Goal: Task Accomplishment & Management: Complete application form

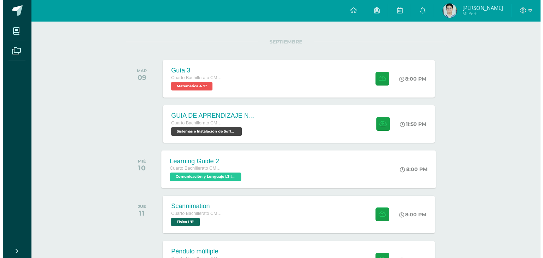
scroll to position [106, 0]
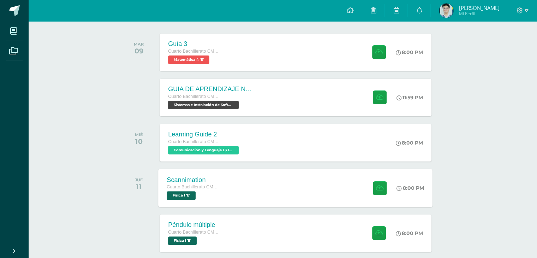
click at [201, 178] on div "Scannimation" at bounding box center [194, 179] width 54 height 7
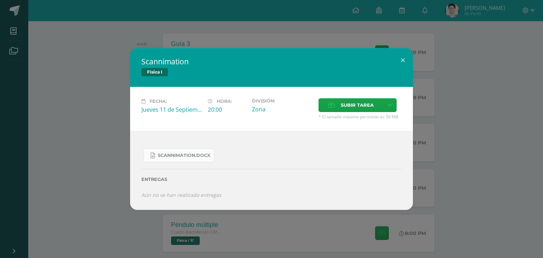
click at [180, 151] on link "Scannimation.docx" at bounding box center [178, 155] width 71 height 14
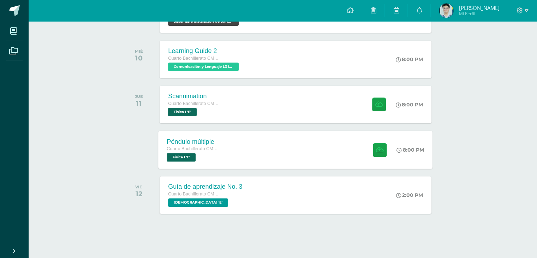
scroll to position [189, 0]
click at [219, 135] on div "Péndulo múltiple Cuarto Bachillerato CMP Bachillerato en CCLL con Orientación e…" at bounding box center [194, 150] width 71 height 38
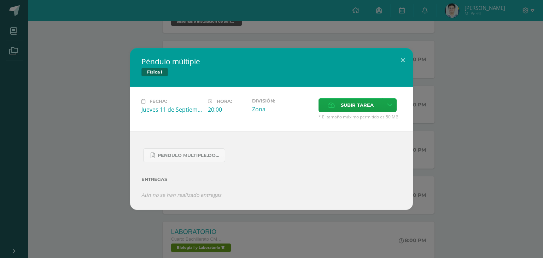
click at [118, 55] on div "Péndulo múltiple Física I Fecha: [DATE] Hora: 20:00 División: Zona" at bounding box center [271, 128] width 537 height 161
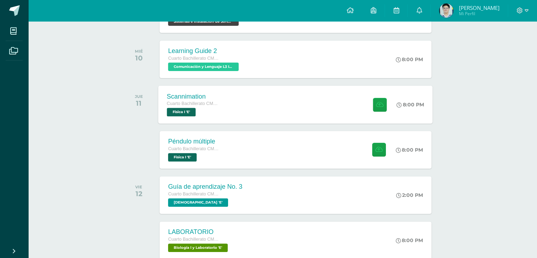
click at [185, 107] on div "Cuarto Bachillerato CMP Bachillerato en CCLL con Orientación en Computación" at bounding box center [194, 104] width 54 height 8
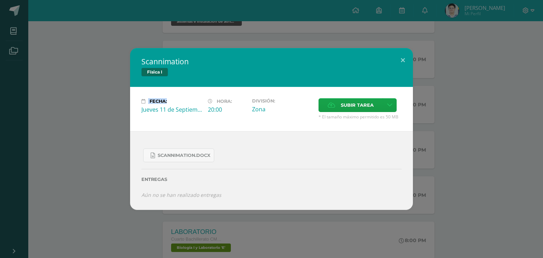
click at [122, 77] on div "Scannimation Física I Fecha: [DATE] Hora: 20:00 División: Zona Cancelar" at bounding box center [271, 128] width 537 height 161
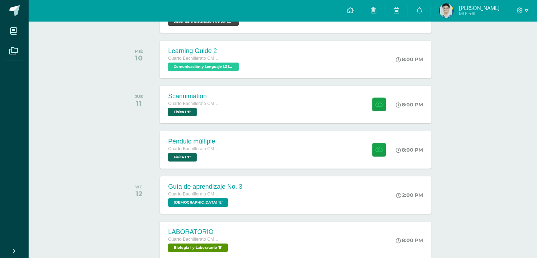
click at [203, 103] on span "Cuarto Bachillerato CMP Bachillerato en CCLL con Orientación en Computación" at bounding box center [194, 103] width 53 height 5
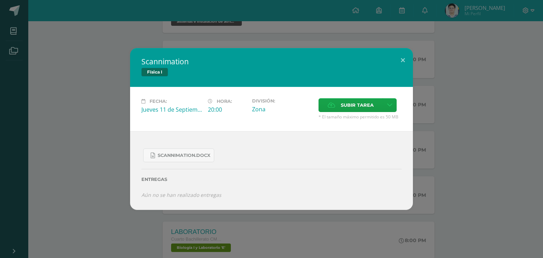
drag, startPoint x: 197, startPoint y: 54, endPoint x: 157, endPoint y: 69, distance: 42.9
click at [148, 67] on div "Scannimation Física I" at bounding box center [271, 67] width 283 height 39
click at [177, 67] on div "Scannimation Física I" at bounding box center [271, 67] width 283 height 39
click at [171, 64] on h2 "Scannimation" at bounding box center [271, 62] width 260 height 10
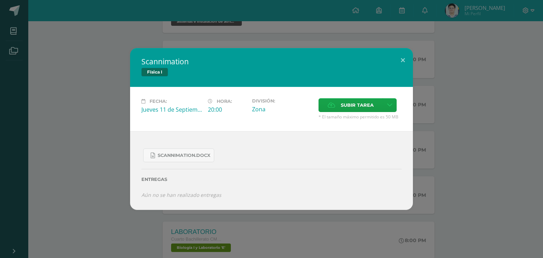
drag, startPoint x: 185, startPoint y: 64, endPoint x: 146, endPoint y: 67, distance: 40.0
click at [146, 67] on div "Scannimation Física I" at bounding box center [271, 67] width 283 height 39
click at [542, 142] on div "Scannimation Física I Fecha: Jueves 11 de Septiembre Hora: 20:00 División: Zona…" at bounding box center [271, 129] width 543 height 258
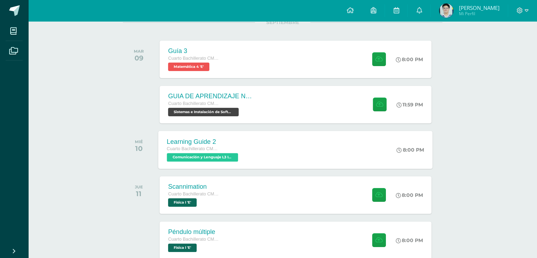
scroll to position [83, 0]
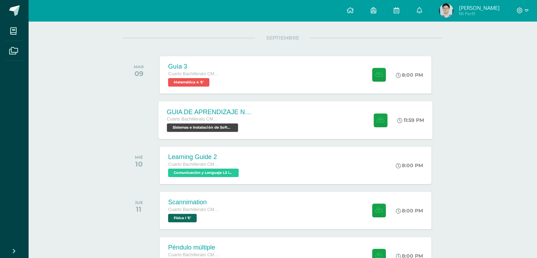
click at [231, 127] on span "Sistemas e Instalación de Software (Desarrollo de Software) 'E'" at bounding box center [202, 127] width 71 height 8
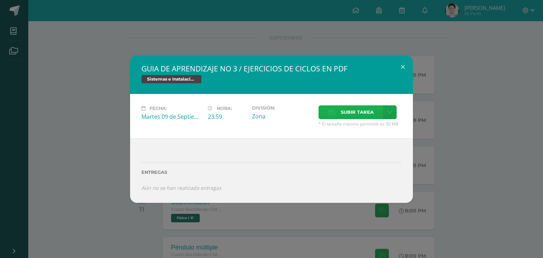
click at [348, 117] on span "Subir tarea" at bounding box center [357, 112] width 33 height 13
click at [0, 0] on input "Subir tarea" at bounding box center [0, 0] width 0 height 0
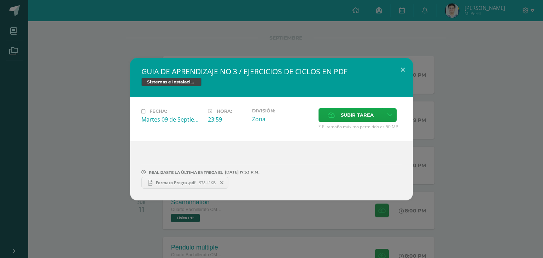
click at [103, 118] on div "GUIA DE APRENDIZAJE NO 3 / EJERCICIOS DE CICLOS EN PDF Sistemas e Instalación d…" at bounding box center [271, 129] width 537 height 142
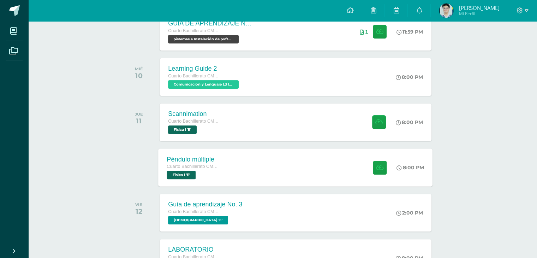
scroll to position [189, 0]
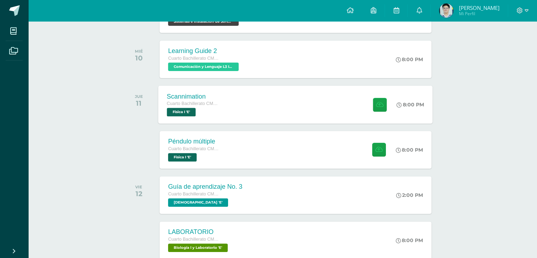
click at [233, 106] on div "Scannimation Cuarto Bachillerato CMP Bachillerato en CCLL con Orientación en Co…" at bounding box center [296, 104] width 274 height 38
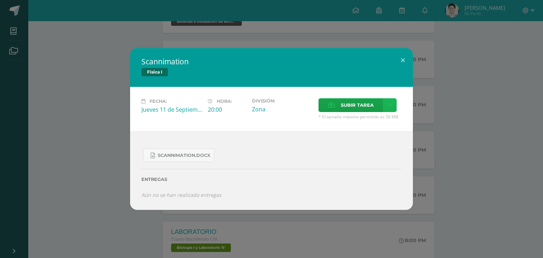
click at [386, 101] on link at bounding box center [390, 105] width 14 height 14
click at [355, 100] on span "Subir tarea" at bounding box center [357, 105] width 33 height 13
click at [0, 0] on input "Subir tarea" at bounding box center [0, 0] width 0 height 0
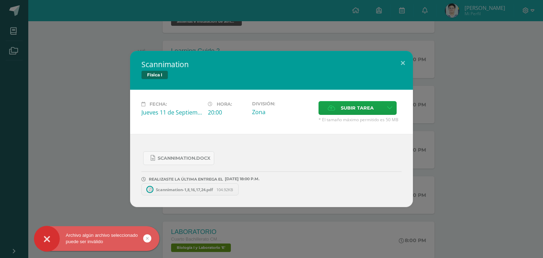
click at [174, 187] on span "Scannimation-1,8,16,17,24.pdf" at bounding box center [184, 189] width 64 height 5
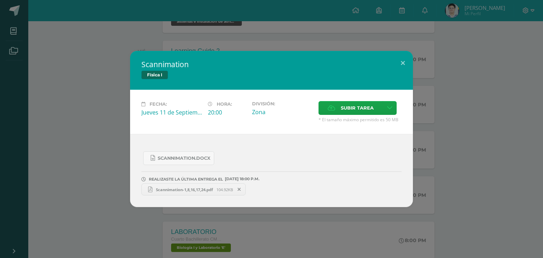
click at [84, 114] on div "Scannimation Física I Fecha: Jueves 11 de Septiembre Hora: 20:00 División: Zona" at bounding box center [271, 129] width 537 height 156
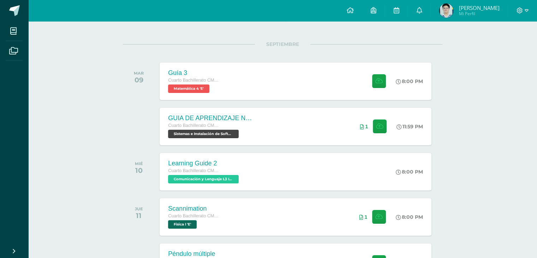
scroll to position [0, 0]
